Goal: Feedback & Contribution: Submit feedback/report problem

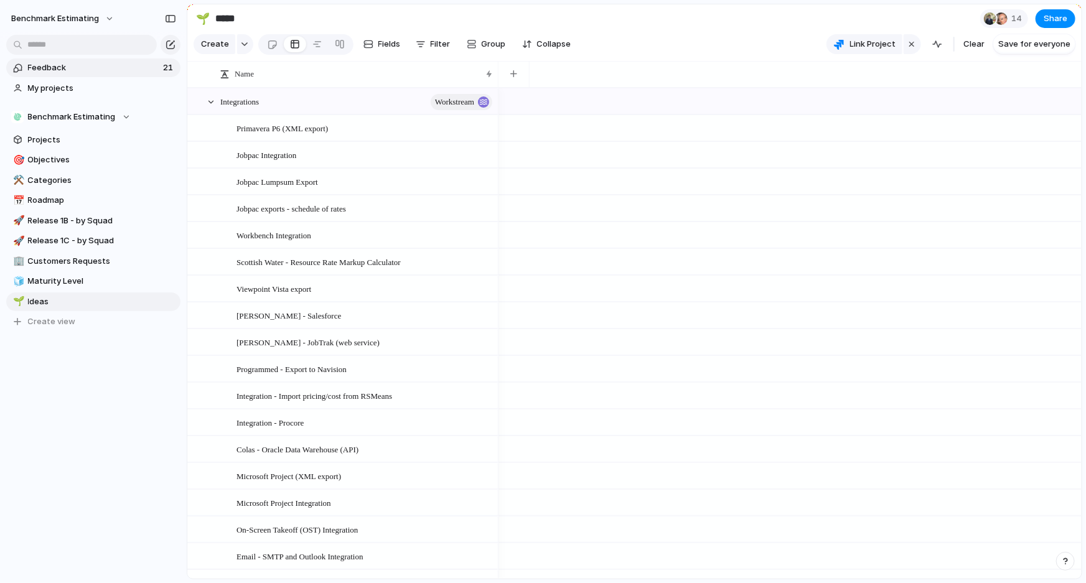
click at [81, 70] on span "Feedback" at bounding box center [93, 68] width 131 height 12
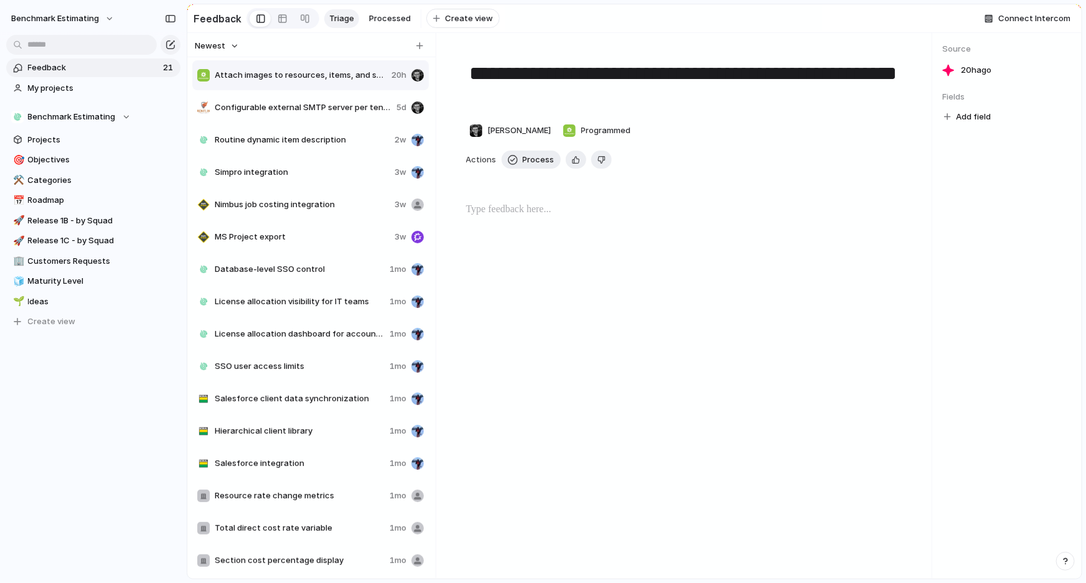
click at [274, 113] on span "Configurable external SMTP server per tenant" at bounding box center [303, 107] width 177 height 12
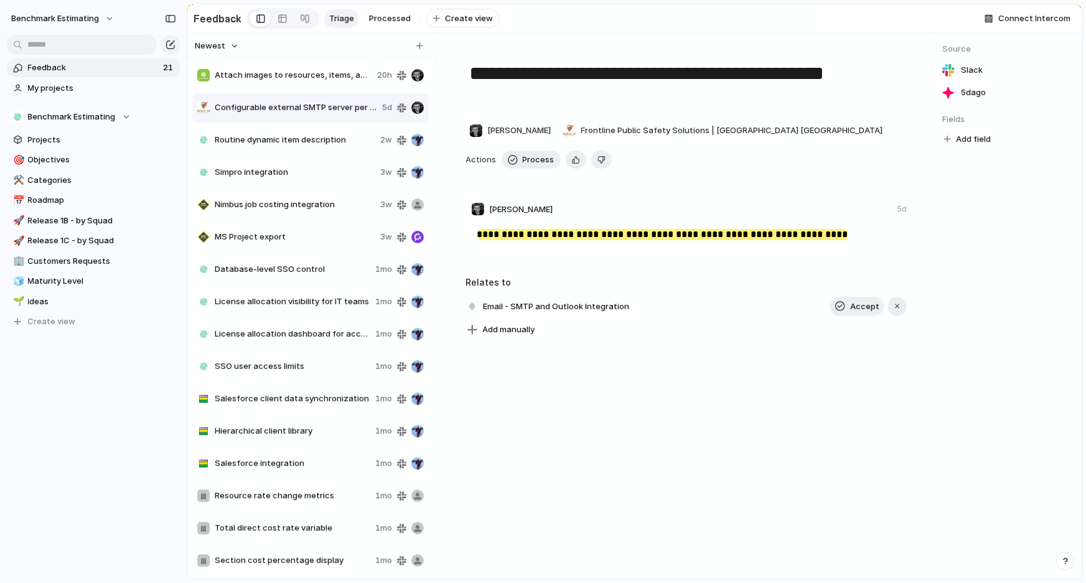
click at [322, 77] on span "Attach images to resources, items, and subcontractors" at bounding box center [293, 75] width 157 height 12
type textarea "**********"
